Goal: Task Accomplishment & Management: Use online tool/utility

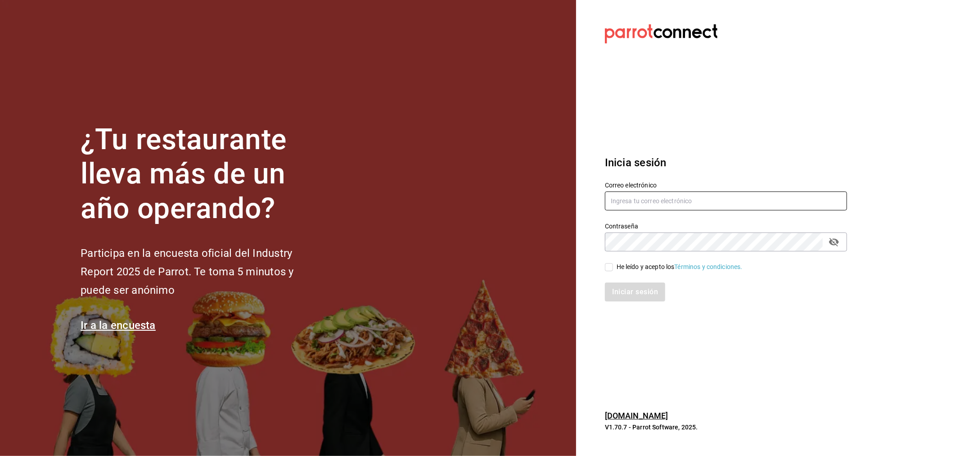
type input "omar.cid@cofkicafe.com"
click at [611, 272] on div "Iniciar sesión" at bounding box center [720, 287] width 253 height 30
click at [610, 268] on html "¿Tu restaurante lleva más de un año operando? Participa en la encuesta oficial …" at bounding box center [480, 228] width 960 height 456
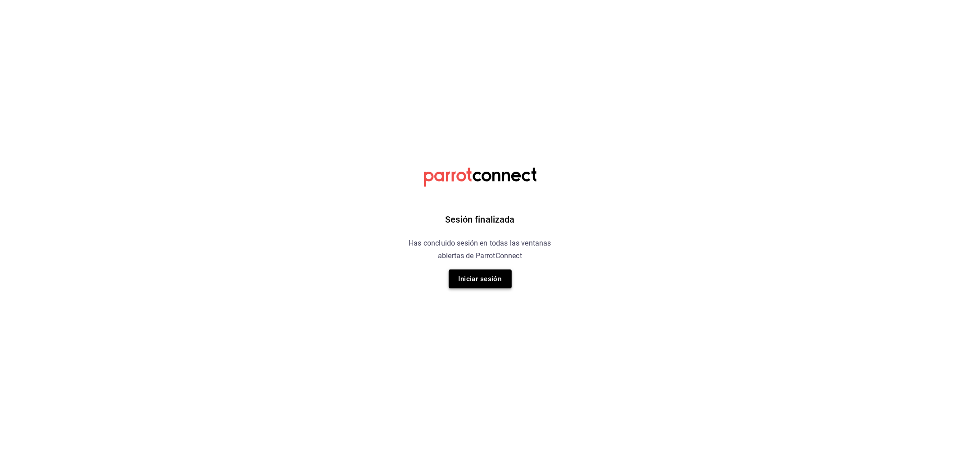
click at [496, 280] on button "Iniciar sesión" at bounding box center [480, 278] width 63 height 19
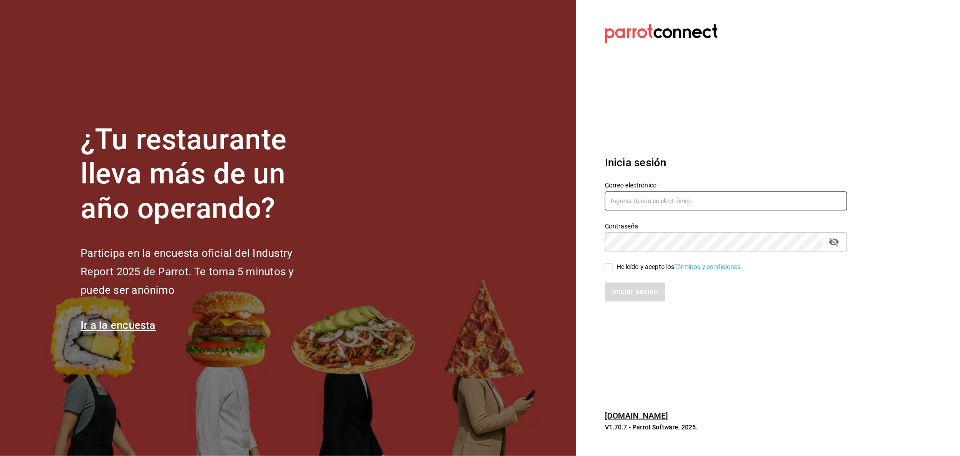
type input "omar.cid@cofkicafe.com"
drag, startPoint x: 606, startPoint y: 272, endPoint x: 613, endPoint y: 271, distance: 7.2
click at [606, 272] on div "Iniciar sesión" at bounding box center [720, 287] width 253 height 30
click at [614, 272] on div "Iniciar sesión" at bounding box center [720, 287] width 253 height 30
click at [611, 267] on input "He leído y acepto los Términos y condiciones." at bounding box center [609, 267] width 8 height 8
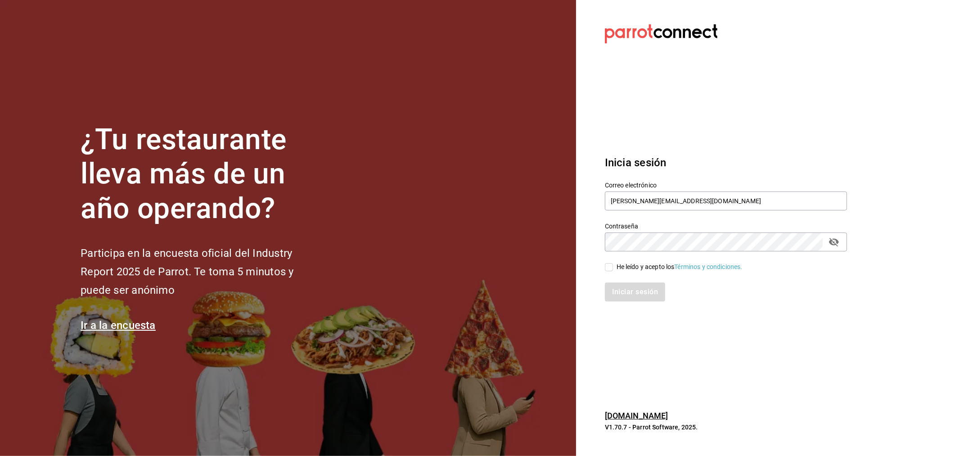
checkbox input "true"
click at [633, 294] on button "Iniciar sesión" at bounding box center [635, 291] width 61 height 19
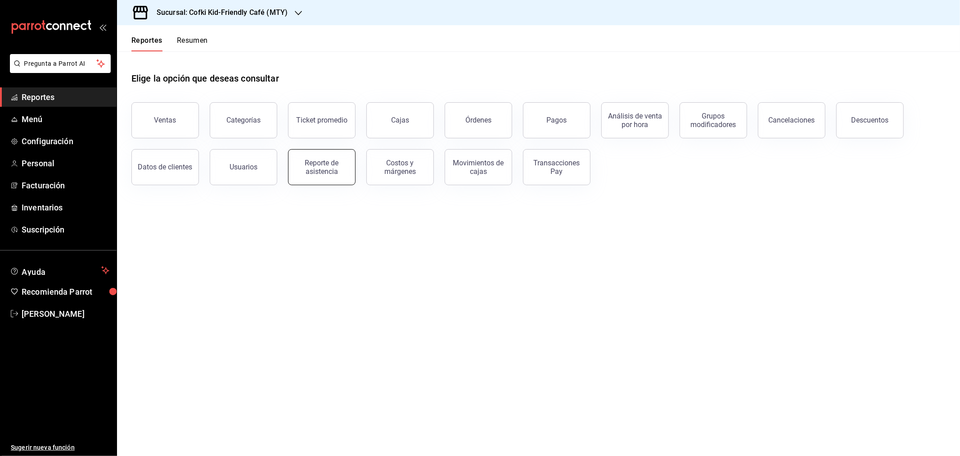
click at [335, 167] on div "Reporte de asistencia" at bounding box center [322, 166] width 56 height 17
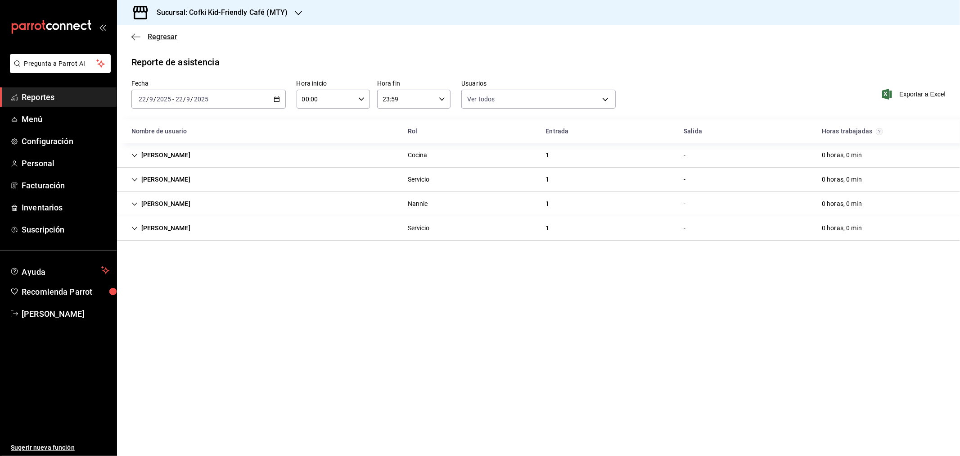
click at [145, 35] on span "Regresar" at bounding box center [154, 36] width 46 height 9
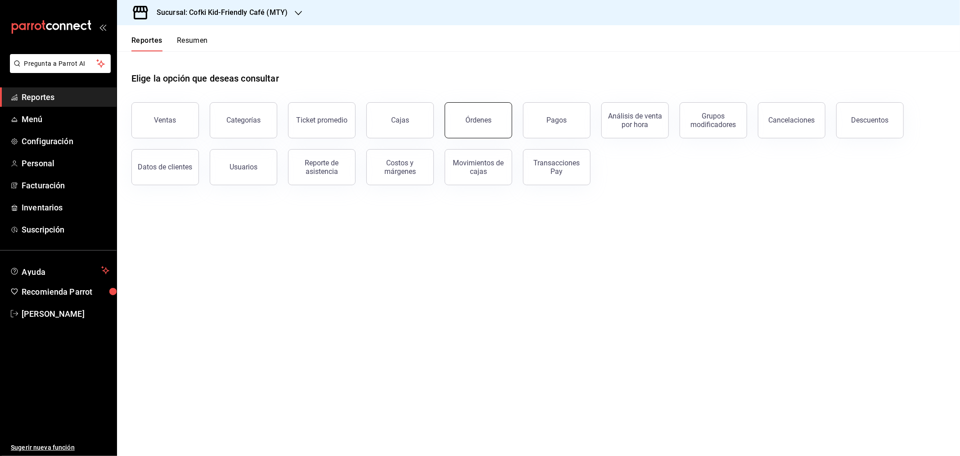
click at [490, 121] on div "Órdenes" at bounding box center [479, 120] width 26 height 9
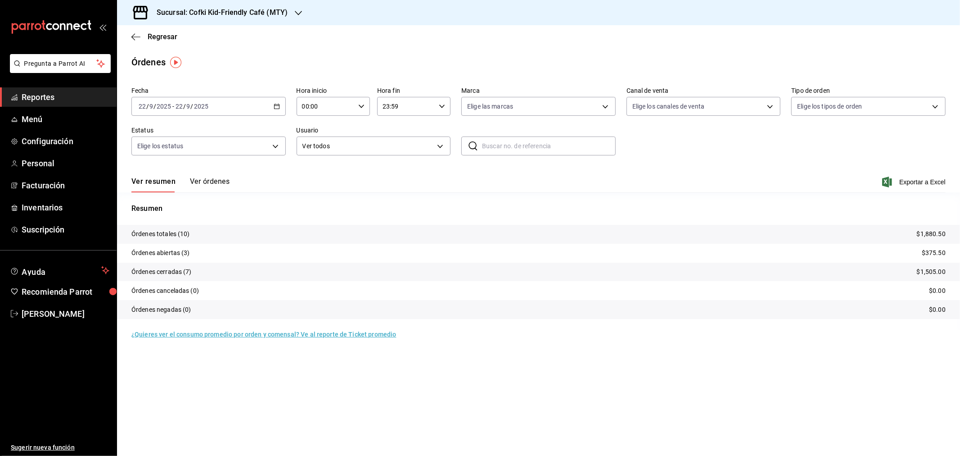
click at [194, 105] on input "2025" at bounding box center [201, 106] width 15 height 7
click at [160, 231] on span "Rango de fechas" at bounding box center [174, 234] width 70 height 9
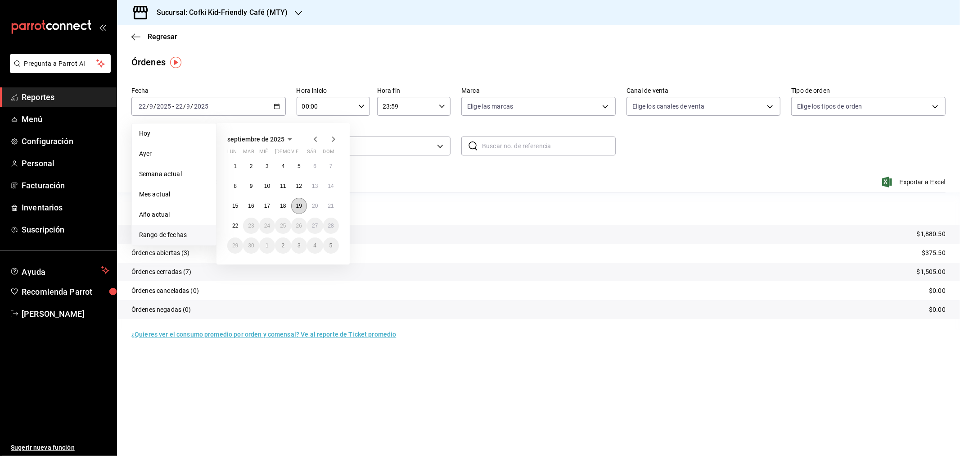
click at [299, 202] on button "19" at bounding box center [299, 206] width 16 height 16
click at [335, 206] on button "21" at bounding box center [331, 206] width 16 height 16
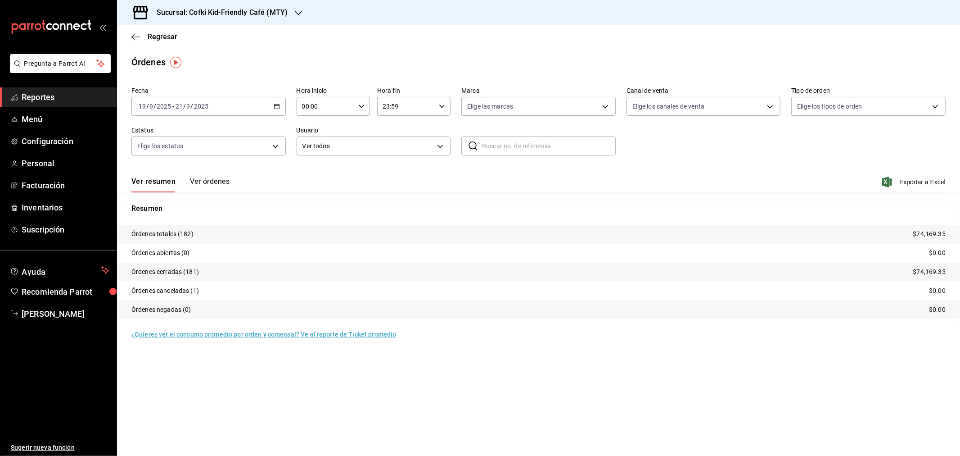
click at [904, 176] on div "Ver resumen Ver órdenes Exportar a Excel" at bounding box center [538, 179] width 815 height 26
click at [909, 184] on span "Exportar a Excel" at bounding box center [915, 182] width 62 height 11
click at [269, 13] on h3 "Sucursal: Cofki Kid-Friendly Café (MTY)" at bounding box center [218, 12] width 138 height 11
click at [221, 56] on div "Cofki Cafe (La Aurora)" at bounding box center [184, 58] width 121 height 9
click at [902, 188] on div "Ver resumen Ver órdenes Exportar a Excel" at bounding box center [538, 179] width 815 height 26
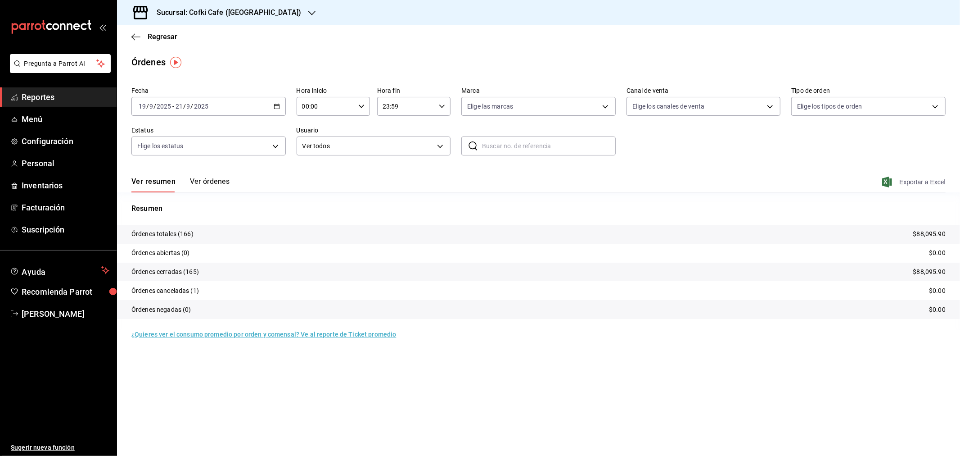
click at [913, 181] on span "Exportar a Excel" at bounding box center [915, 182] width 62 height 11
click at [164, 36] on span "Regresar" at bounding box center [163, 36] width 30 height 9
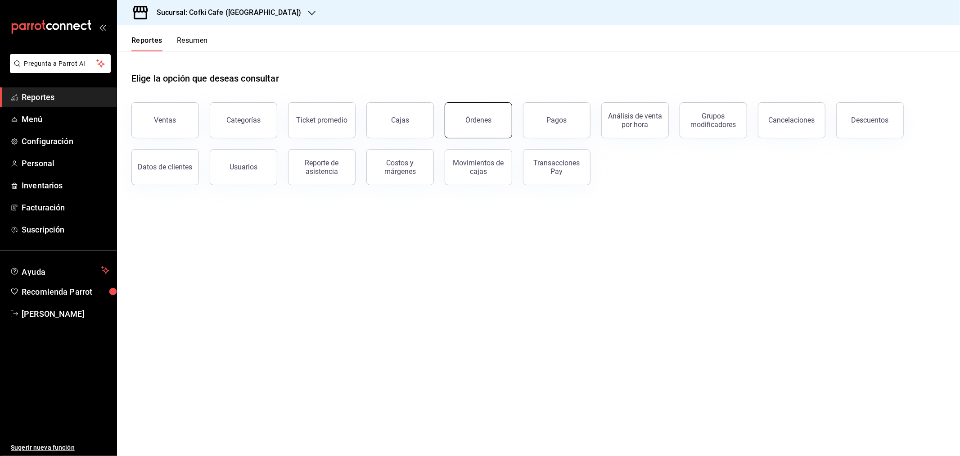
click at [484, 116] on div "Órdenes" at bounding box center [479, 120] width 26 height 9
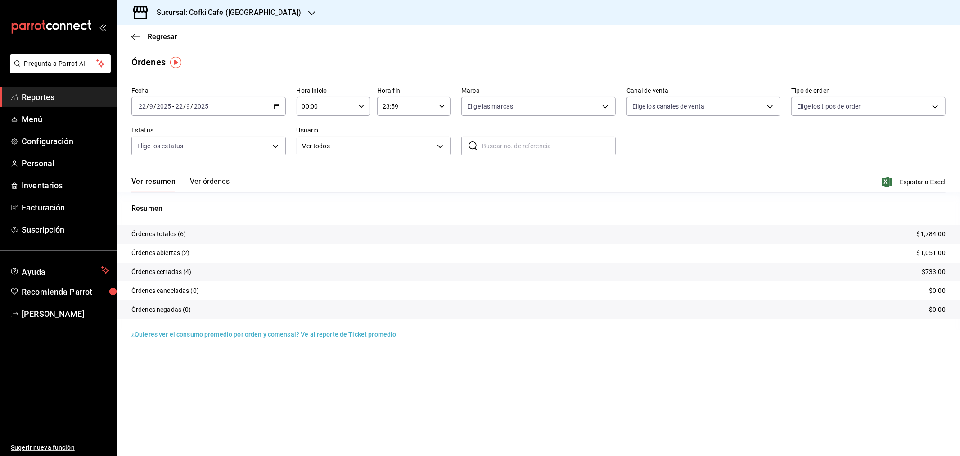
click at [172, 101] on div "2025-09-22 22 / 9 / 2025 - 2025-09-22 22 / 9 / 2025" at bounding box center [208, 106] width 154 height 19
click at [151, 236] on span "Rango de fechas" at bounding box center [174, 234] width 70 height 9
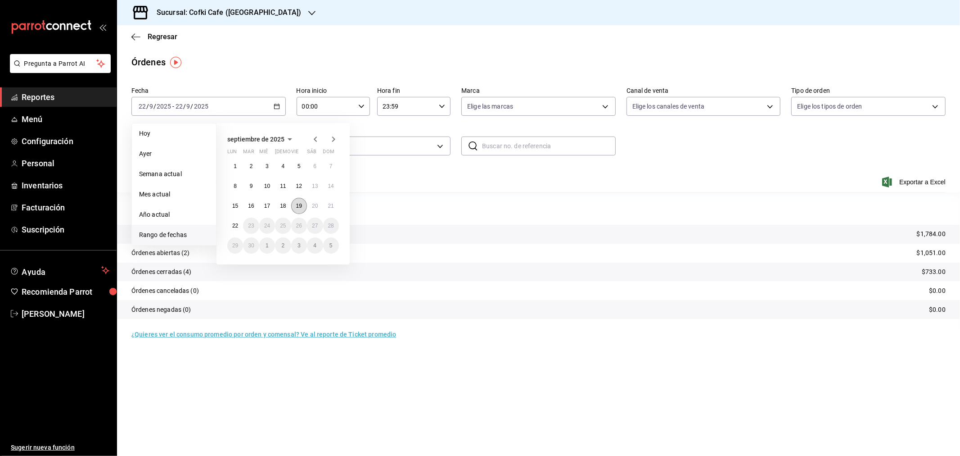
drag, startPoint x: 296, startPoint y: 203, endPoint x: 326, endPoint y: 197, distance: 30.7
click at [296, 203] on abbr "19" at bounding box center [299, 206] width 6 height 6
click at [330, 200] on button "21" at bounding box center [331, 206] width 16 height 16
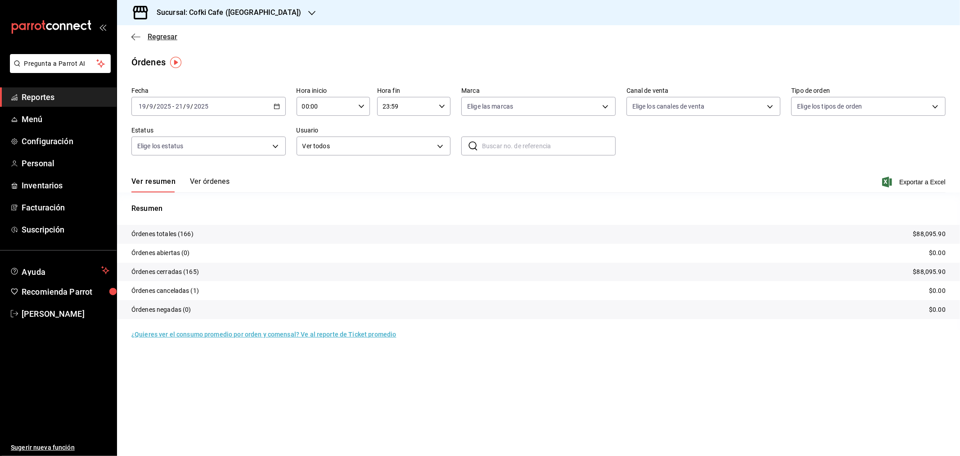
click at [156, 40] on span "Regresar" at bounding box center [163, 36] width 30 height 9
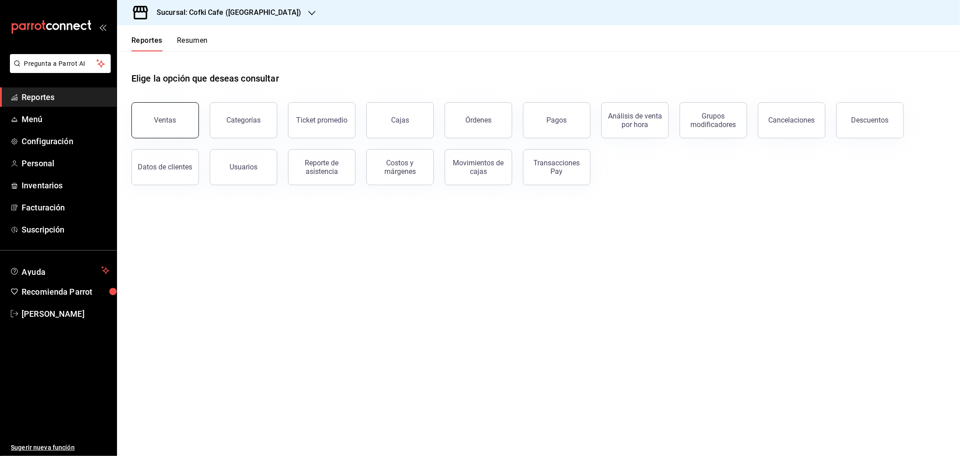
click at [177, 113] on button "Ventas" at bounding box center [165, 120] width 68 height 36
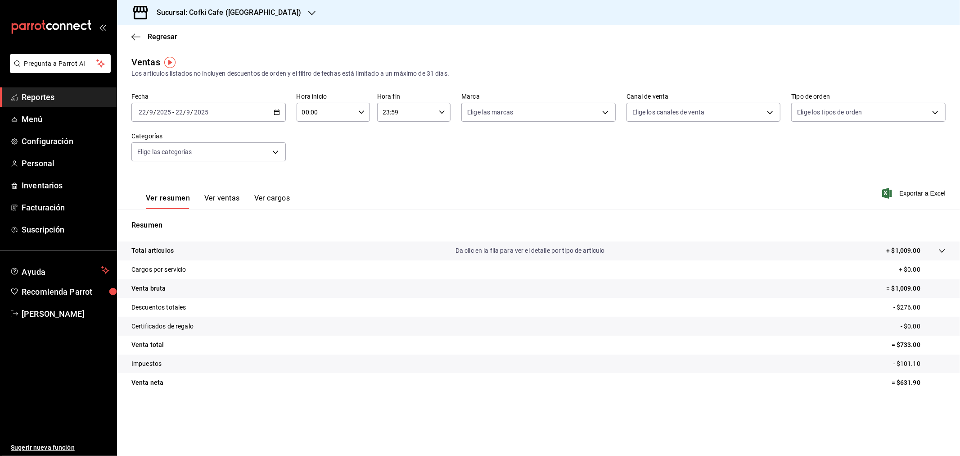
click at [176, 116] on input "22" at bounding box center [179, 112] width 8 height 7
click at [180, 220] on span "Rango de fechas" at bounding box center [174, 220] width 70 height 9
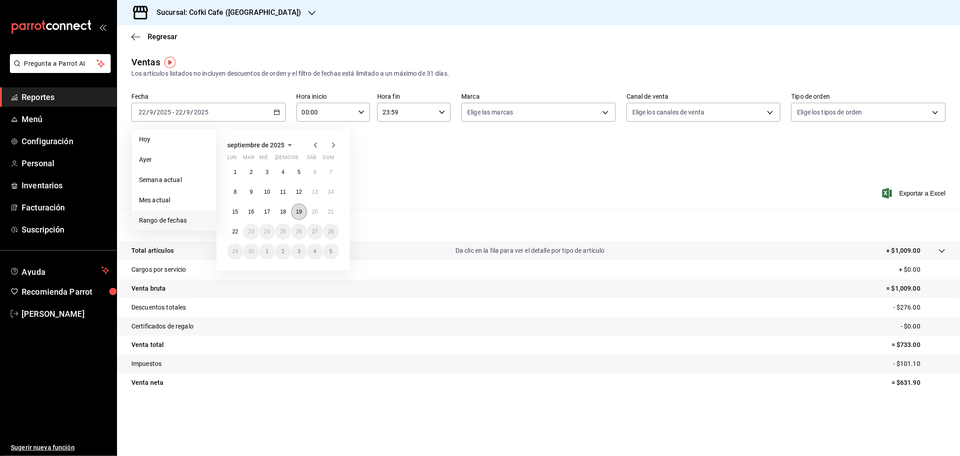
click at [300, 210] on abbr "19" at bounding box center [299, 211] width 6 height 6
click at [325, 214] on button "21" at bounding box center [331, 212] width 16 height 16
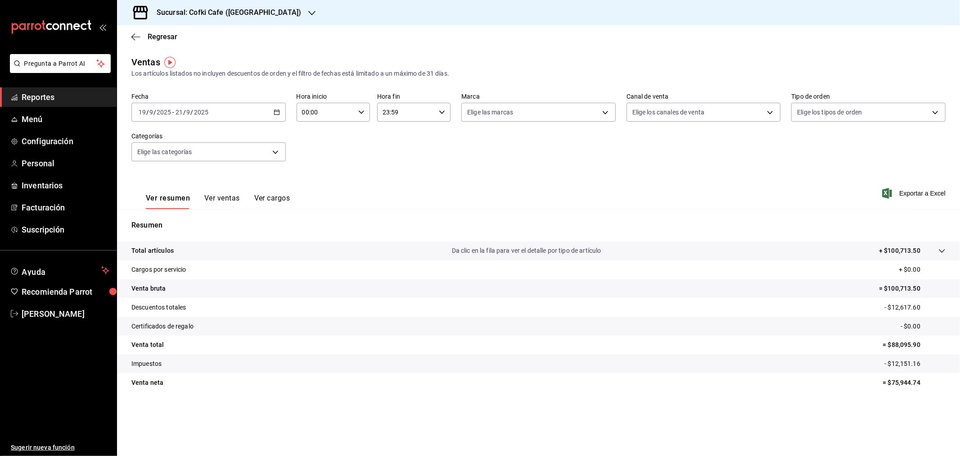
click at [264, 14] on div "Sucursal: Cofki Cafe (La Aurora)" at bounding box center [221, 12] width 195 height 25
click at [199, 37] on span "Cofki Kid-Friendly Café (MTY)" at bounding box center [165, 38] width 83 height 9
click at [169, 38] on span "Regresar" at bounding box center [163, 36] width 30 height 9
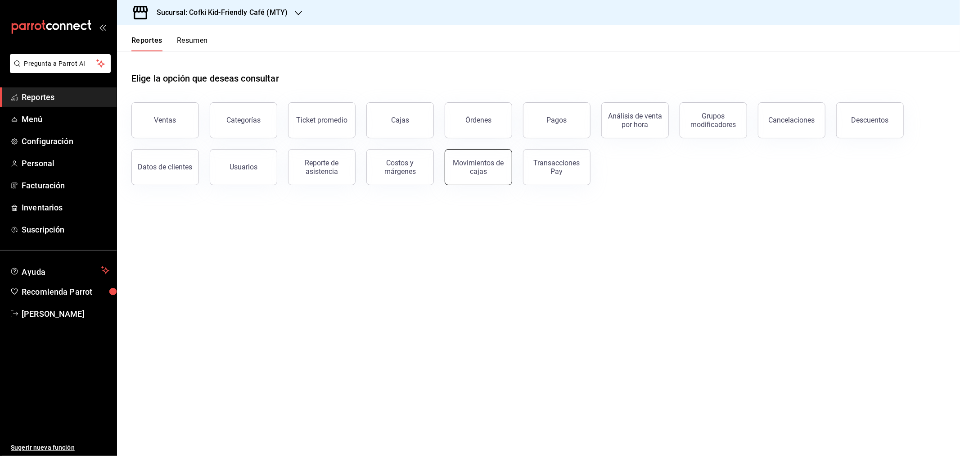
click at [497, 174] on div "Movimientos de cajas" at bounding box center [479, 166] width 56 height 17
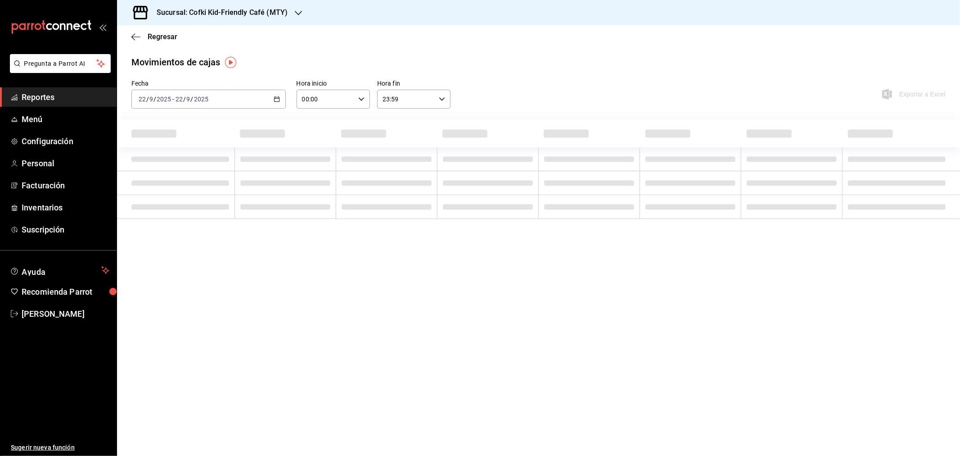
click at [200, 100] on input "2025" at bounding box center [201, 98] width 15 height 7
click at [191, 224] on span "Rango de fechas" at bounding box center [174, 227] width 70 height 9
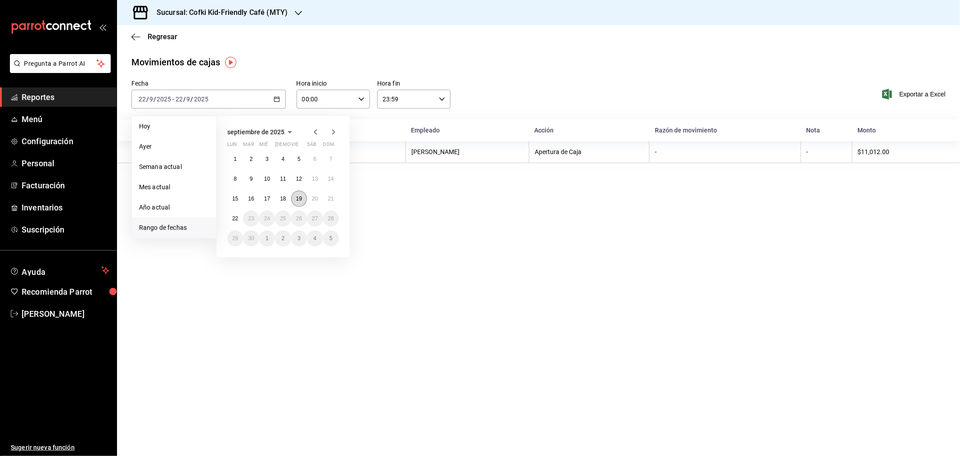
click at [298, 197] on abbr "19" at bounding box center [299, 198] width 6 height 6
click at [331, 199] on abbr "21" at bounding box center [331, 198] width 6 height 6
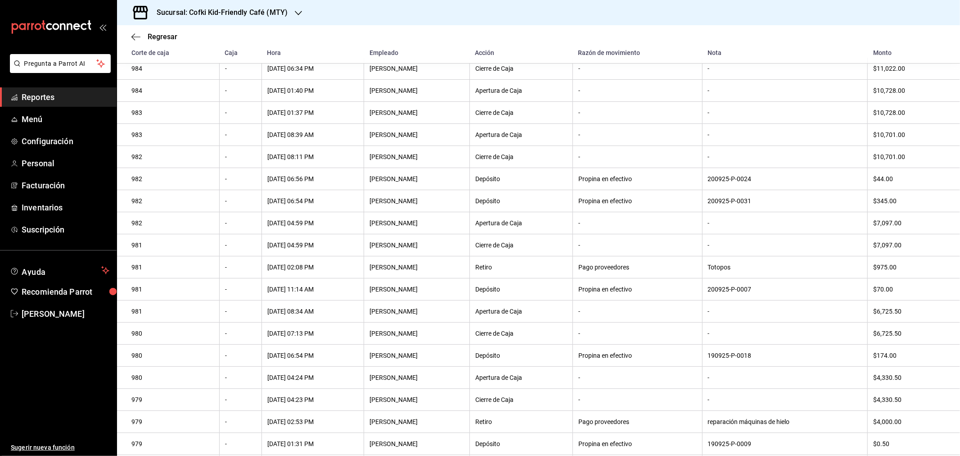
scroll to position [131, 0]
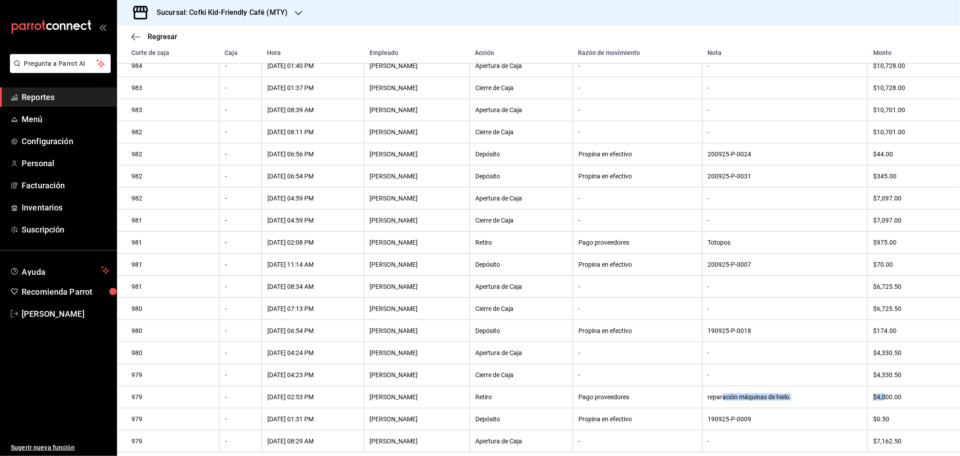
drag, startPoint x: 719, startPoint y: 397, endPoint x: 855, endPoint y: 402, distance: 135.6
click at [882, 395] on tr "979 - 19/09/2025 02:53 PM Nefi Aleman Retiro Pago proveedores reparación máquin…" at bounding box center [538, 397] width 843 height 22
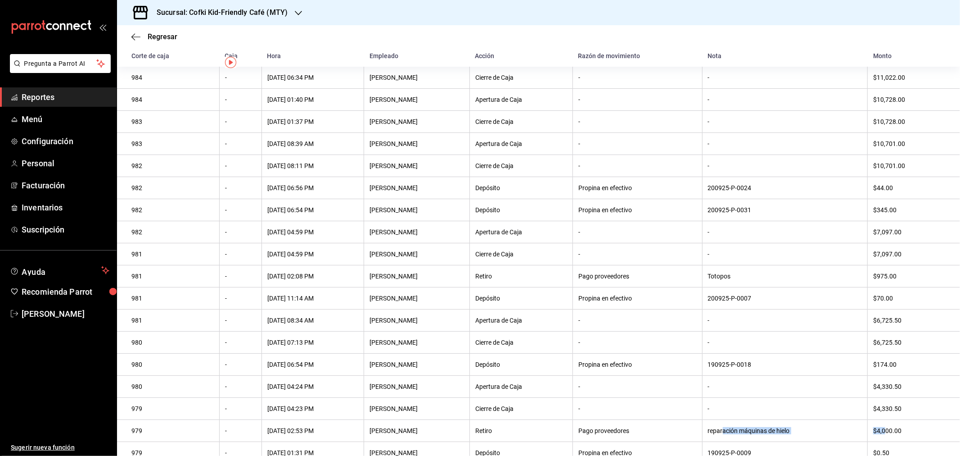
scroll to position [115, 0]
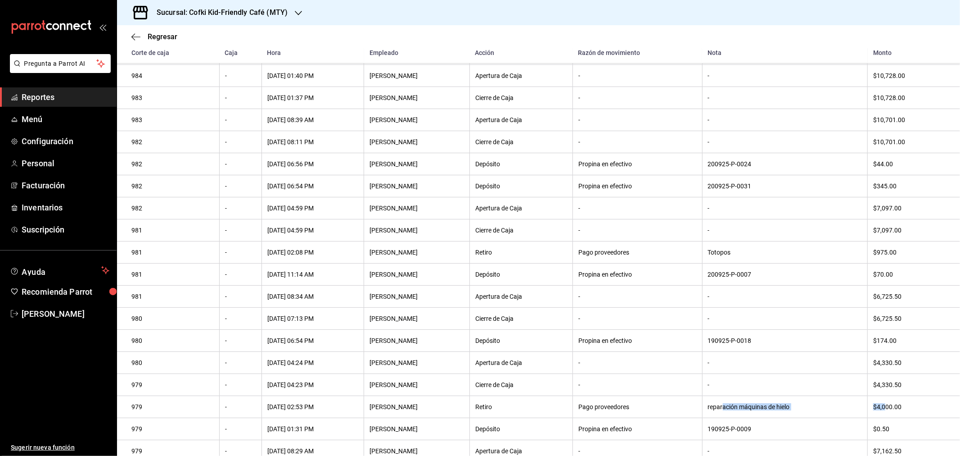
click at [296, 15] on icon "button" at bounding box center [298, 12] width 7 height 7
click at [213, 51] on div "Cofki Cafe (La Aurora)" at bounding box center [184, 59] width 135 height 20
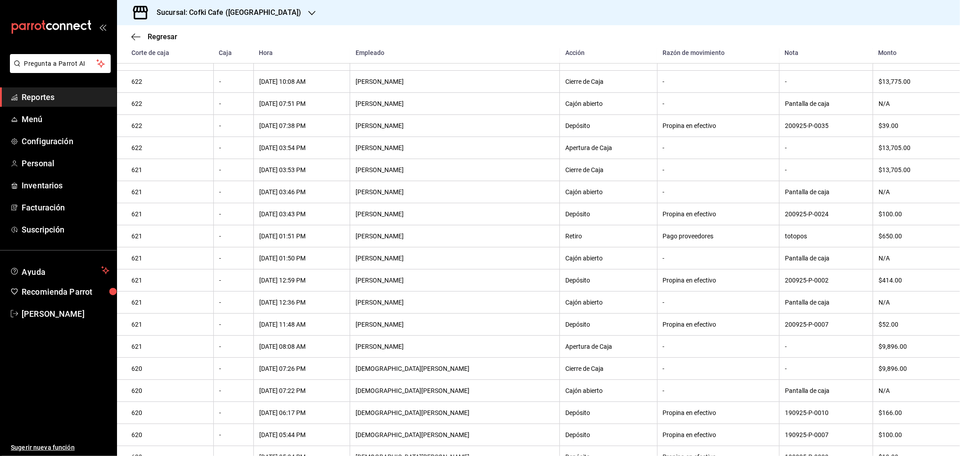
scroll to position [356, 0]
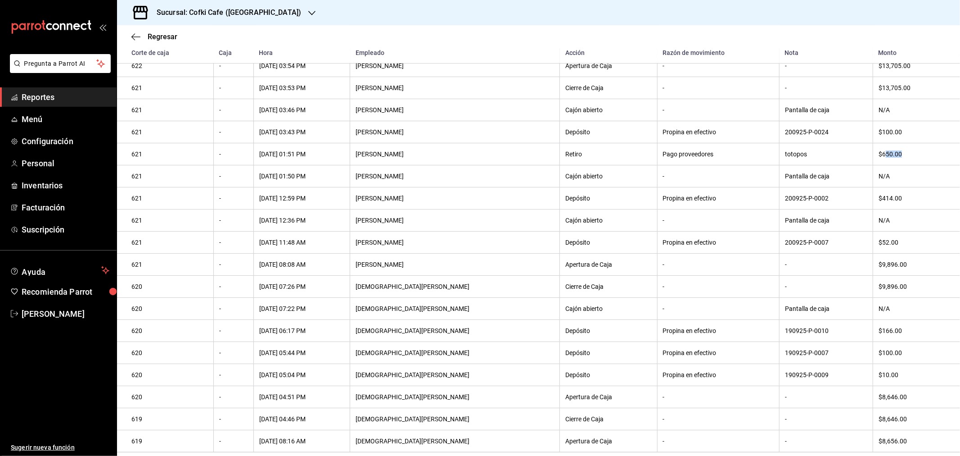
drag, startPoint x: 869, startPoint y: 148, endPoint x: 889, endPoint y: 148, distance: 19.8
click at [889, 150] on div "$650.00" at bounding box center [912, 153] width 67 height 7
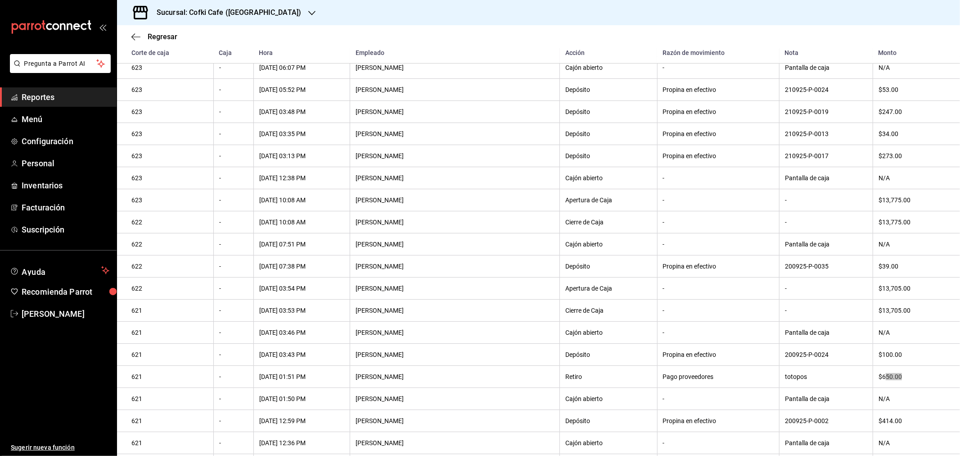
scroll to position [0, 0]
